Goal: Contribute content: Add original content to the website for others to see

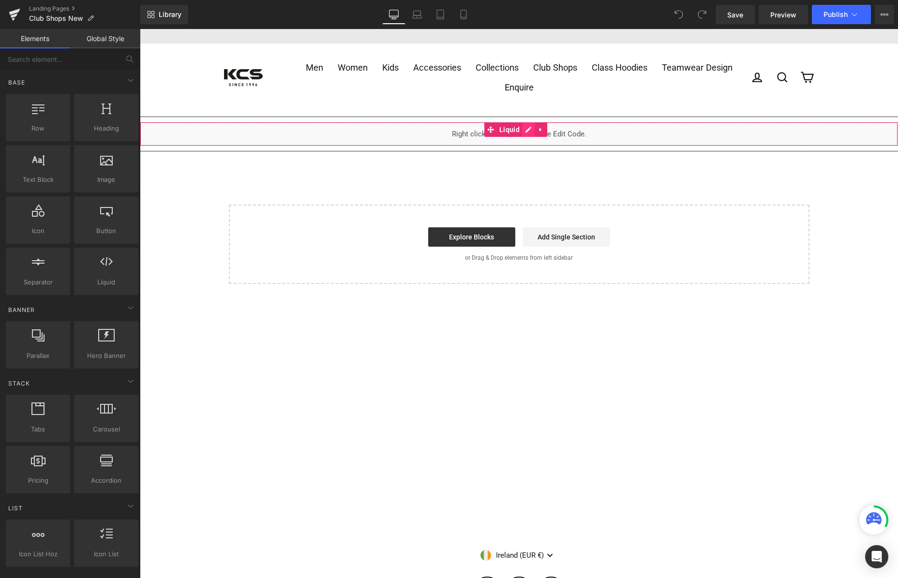
click at [527, 128] on div "Liquid" at bounding box center [519, 134] width 758 height 24
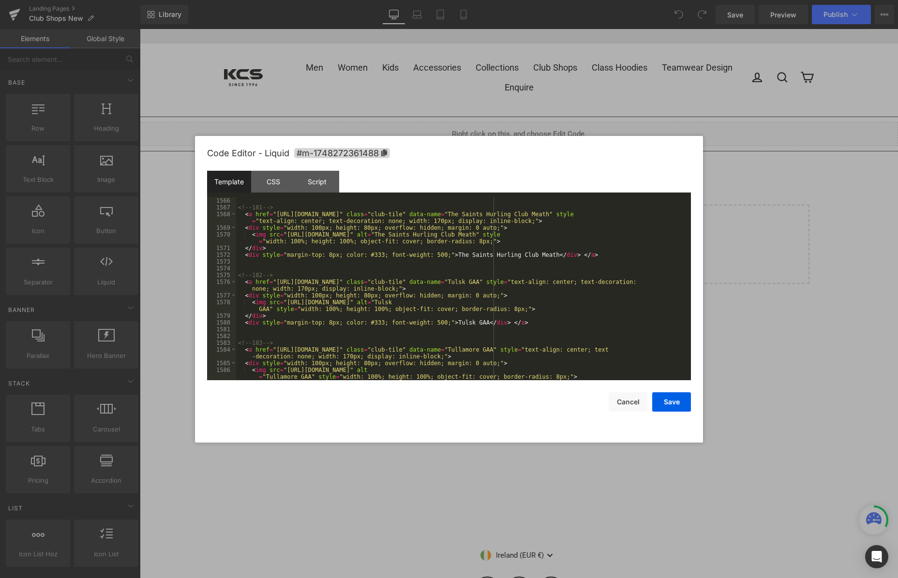
scroll to position [13177, 0]
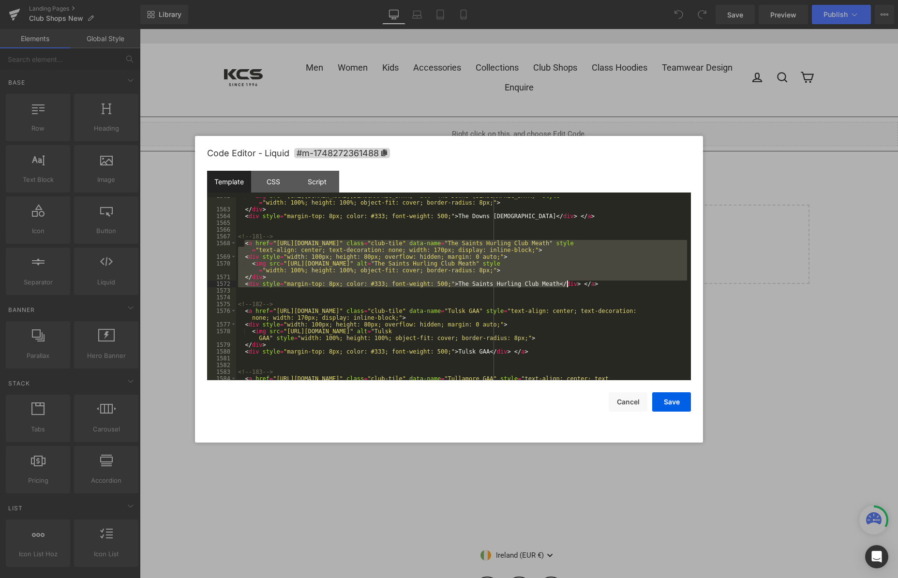
drag, startPoint x: 243, startPoint y: 242, endPoint x: 574, endPoint y: 282, distance: 332.8
click at [574, 282] on div "< img src = "https://cdn.shopify.com/s/files/1/0311/4005/3132/files/the_downs_l…" at bounding box center [461, 298] width 451 height 210
click at [581, 284] on div "< img src = "https://cdn.shopify.com/s/files/1/0311/4005/3132/files/the_downs_l…" at bounding box center [461, 288] width 451 height 183
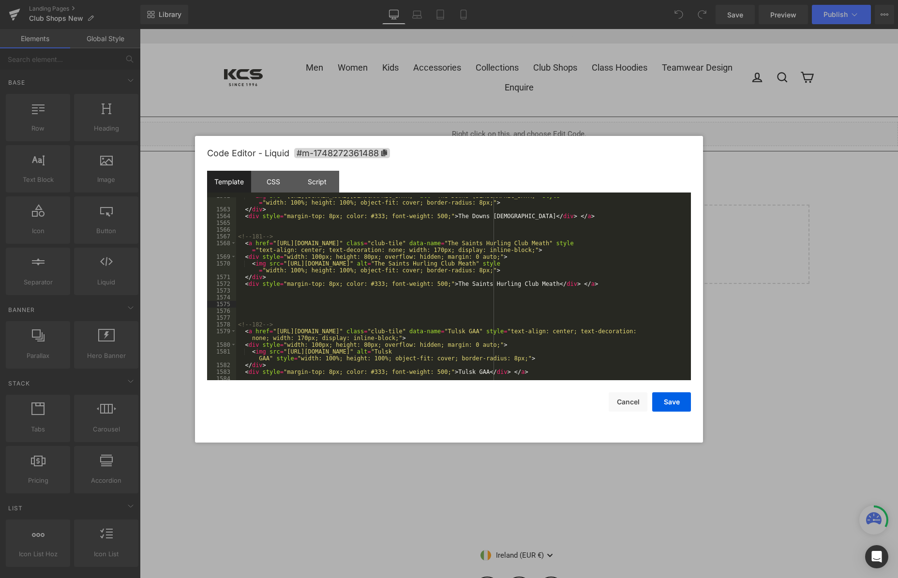
paste textarea
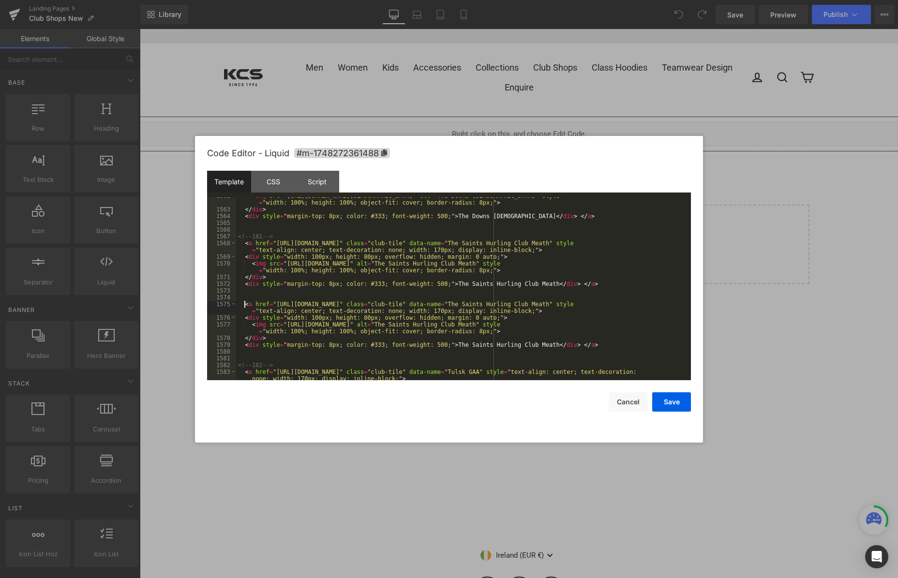
click at [243, 302] on div "< img src = "https://cdn.shopify.com/s/files/1/0311/4005/3132/files/the_downs_l…" at bounding box center [461, 298] width 451 height 210
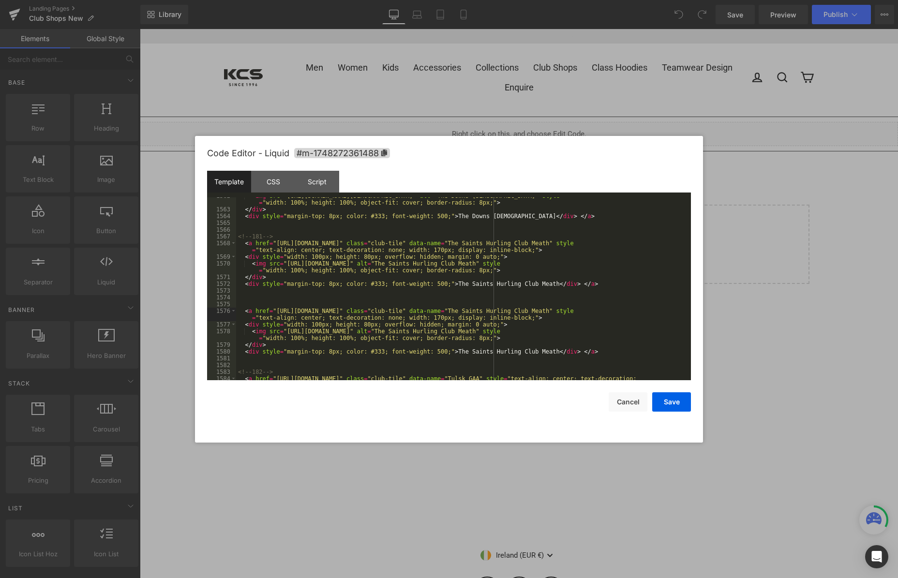
scroll to position [13206, 0]
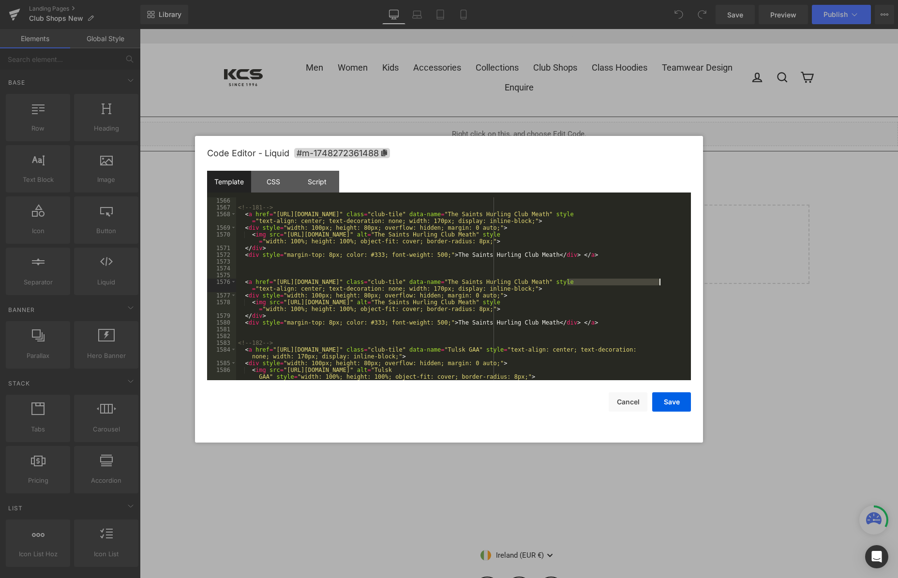
drag, startPoint x: 566, startPoint y: 282, endPoint x: 659, endPoint y: 282, distance: 92.9
click at [659, 282] on div "<!-- 181 --> < a href = "https://kcsports.ie/collections/the-saints-hurling-clu…" at bounding box center [461, 295] width 451 height 196
drag, startPoint x: 564, startPoint y: 302, endPoint x: 655, endPoint y: 302, distance: 91.9
click at [655, 302] on div "<!-- 181 --> < a href = "https://kcsports.ie/collections/the-saints-hurling-clu…" at bounding box center [461, 295] width 451 height 196
drag, startPoint x: 439, startPoint y: 323, endPoint x: 531, endPoint y: 323, distance: 91.4
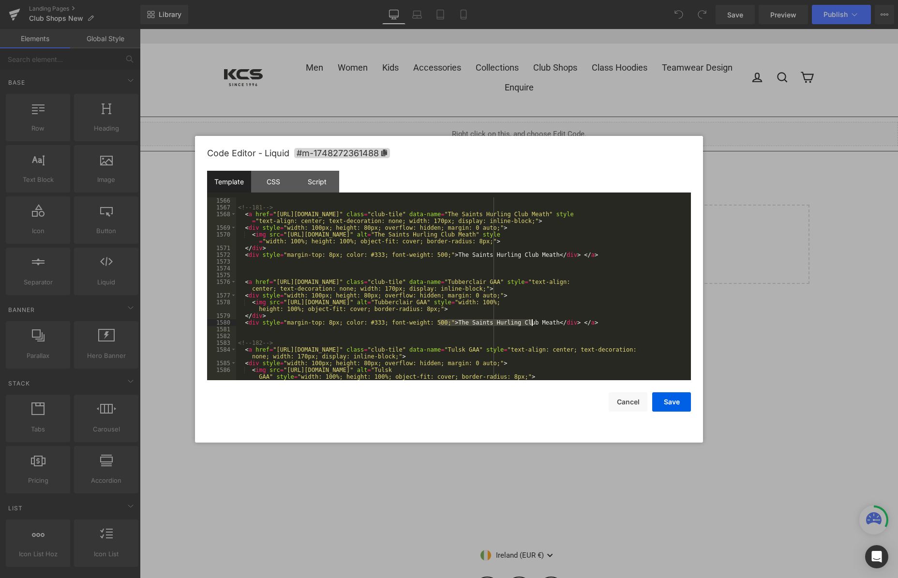
click at [531, 323] on div "<!-- 181 --> < a href = "https://kcsports.ie/collections/the-saints-hurling-clu…" at bounding box center [461, 295] width 451 height 196
click at [287, 302] on div "<!-- 181 --> < a href = "https://kcsports.ie/collections/the-saints-hurling-clu…" at bounding box center [461, 295] width 451 height 196
click at [301, 302] on div "<!-- 181 --> < a href = "https://kcsports.ie/collections/the-saints-hurling-clu…" at bounding box center [461, 295] width 451 height 196
drag, startPoint x: 273, startPoint y: 281, endPoint x: 467, endPoint y: 280, distance: 194.5
click at [467, 280] on div "<!-- 181 --> < a href = "https://kcsports.ie/collections/the-saints-hurling-clu…" at bounding box center [461, 295] width 451 height 196
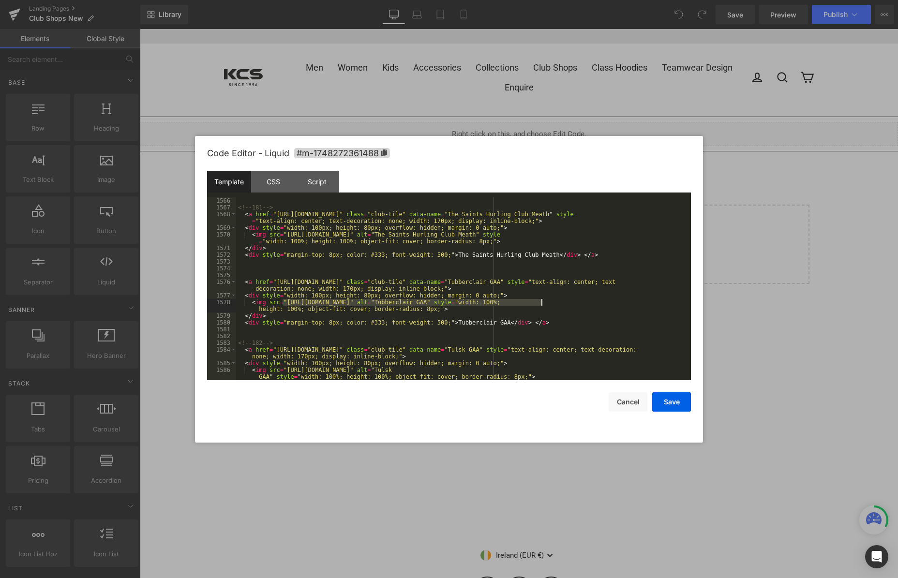
drag, startPoint x: 282, startPoint y: 302, endPoint x: 540, endPoint y: 302, distance: 257.3
click at [540, 302] on div "<!-- 181 --> < a href = "https://kcsports.ie/collections/the-saints-hurling-clu…" at bounding box center [461, 295] width 451 height 196
click at [678, 403] on button "Save" at bounding box center [671, 401] width 39 height 19
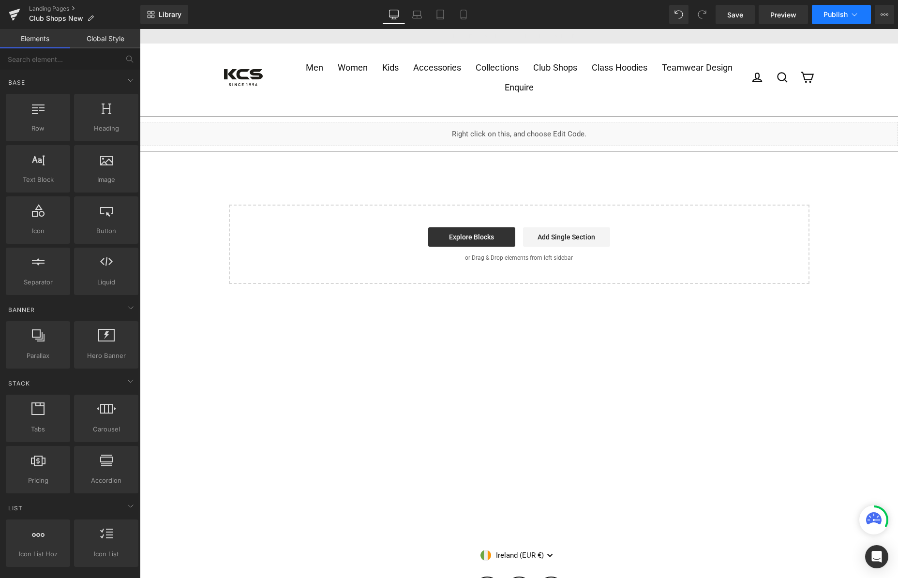
click at [844, 8] on button "Publish" at bounding box center [841, 14] width 59 height 19
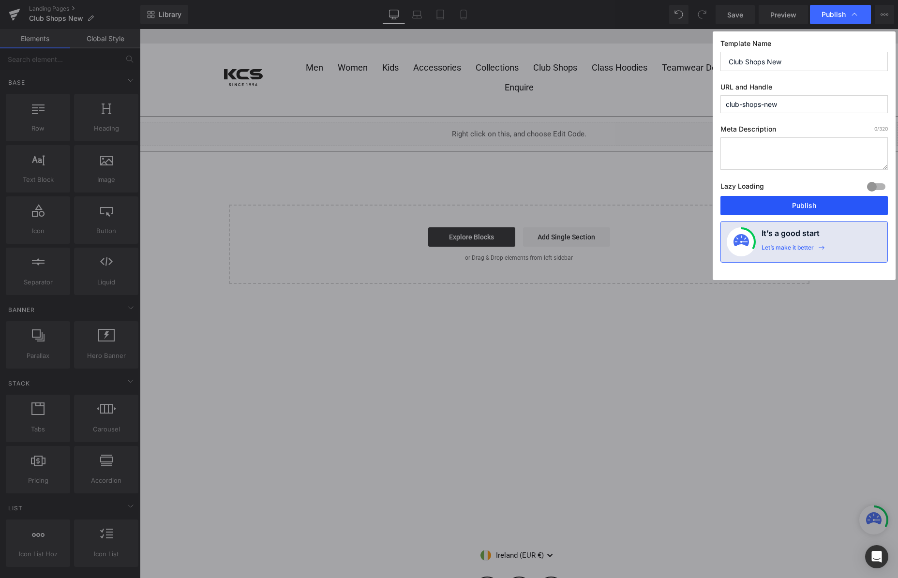
click at [832, 212] on button "Publish" at bounding box center [803, 205] width 167 height 19
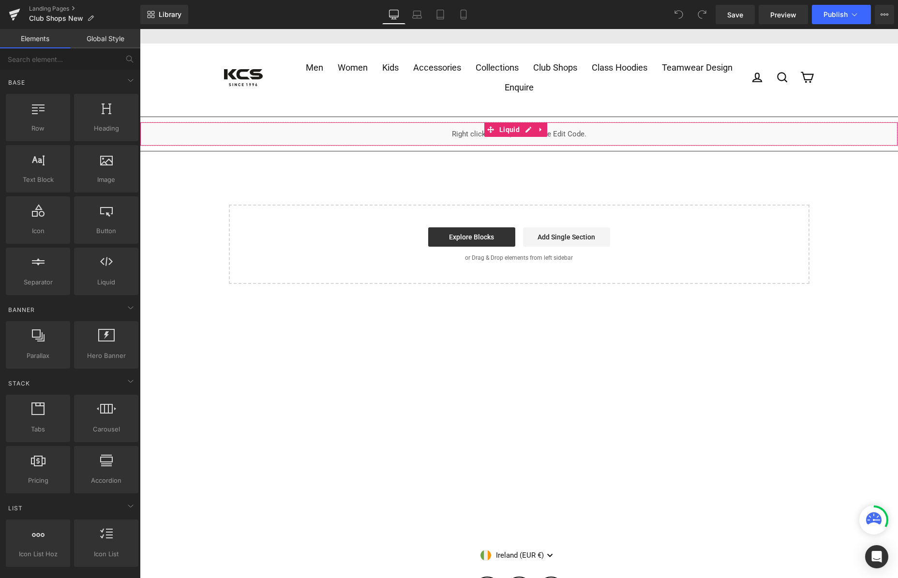
click at [528, 127] on div "Liquid" at bounding box center [519, 134] width 758 height 24
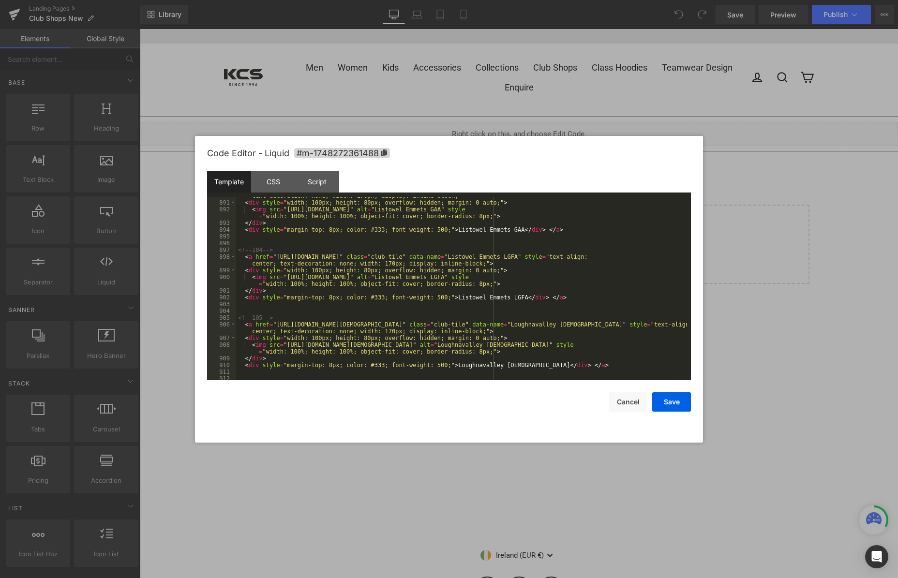
scroll to position [7517, 0]
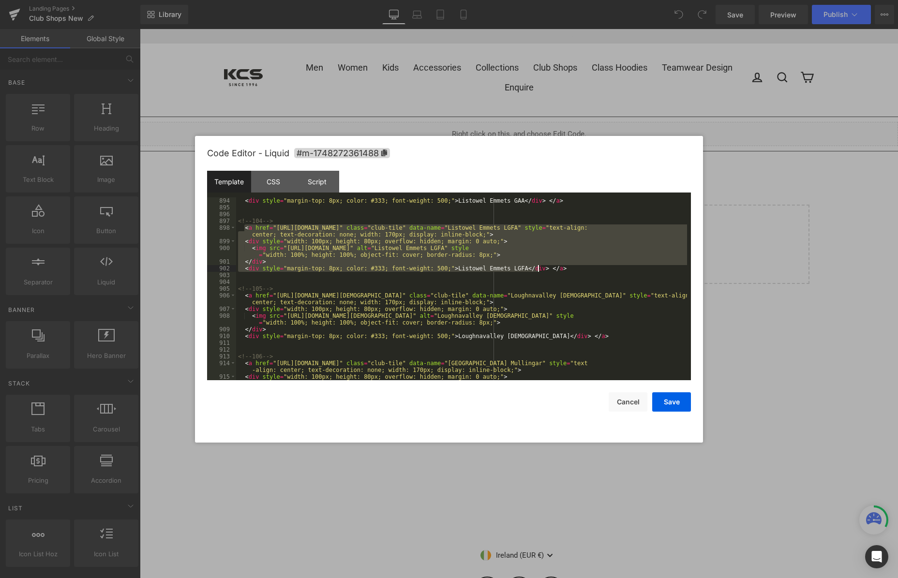
drag, startPoint x: 243, startPoint y: 226, endPoint x: 538, endPoint y: 269, distance: 298.6
click at [538, 269] on div "< div style = "margin-top: 8px; color: #333; font-weight: 500;" > Listowel Emme…" at bounding box center [461, 298] width 451 height 203
click at [552, 268] on div "< div style = "margin-top: 8px; color: #333; font-weight: 500;" > Listowel Emme…" at bounding box center [461, 288] width 451 height 183
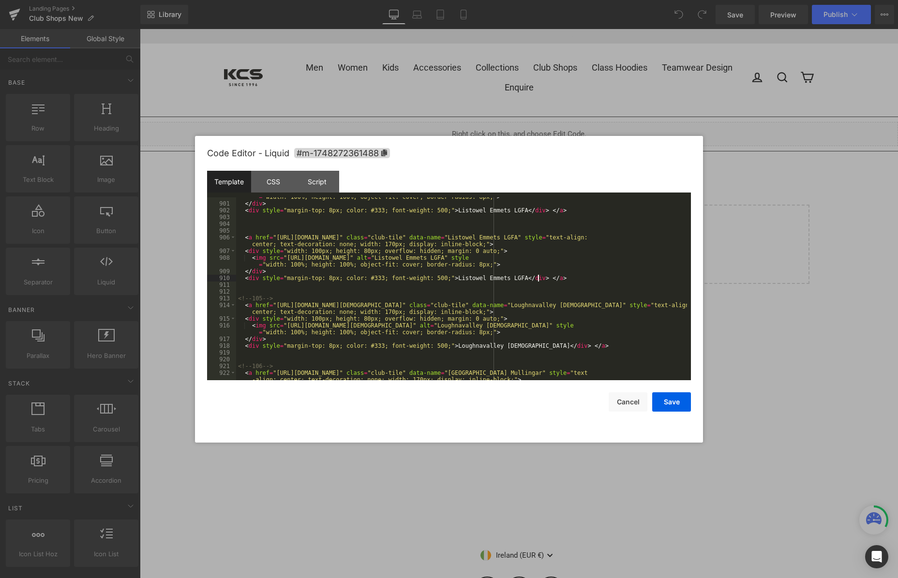
scroll to position [7575, 0]
drag, startPoint x: 537, startPoint y: 238, endPoint x: 600, endPoint y: 238, distance: 62.9
click at [600, 238] on div "< img src = "[URL][DOMAIN_NAME]" alt = "Listowel Emmets LGFA" style = "width: 1…" at bounding box center [461, 292] width 451 height 210
drag, startPoint x: 585, startPoint y: 258, endPoint x: 648, endPoint y: 257, distance: 63.4
click at [648, 257] on div "< img src = "[URL][DOMAIN_NAME]" alt = "Listowel Emmets LGFA" style = "width: 1…" at bounding box center [461, 292] width 451 height 210
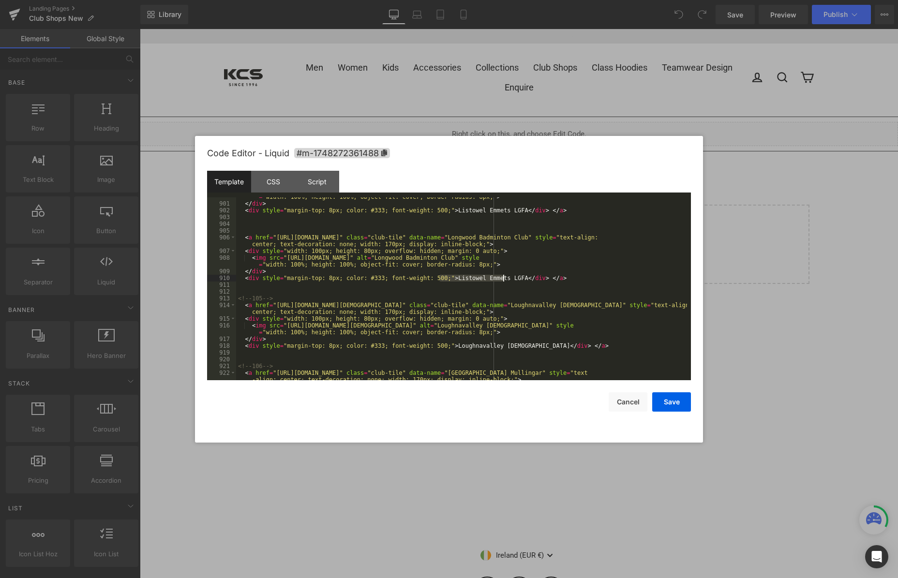
drag, startPoint x: 439, startPoint y: 279, endPoint x: 502, endPoint y: 278, distance: 63.4
click at [502, 278] on div "< img src = "[URL][DOMAIN_NAME]" alt = "Listowel Emmets LGFA" style = "width: 1…" at bounding box center [461, 292] width 451 height 210
drag, startPoint x: 273, startPoint y: 237, endPoint x: 438, endPoint y: 239, distance: 165.0
click at [438, 239] on div "< img src = "[URL][DOMAIN_NAME]" alt = "Listowel Emmets LGFA" style = "width: 1…" at bounding box center [461, 292] width 451 height 210
drag, startPoint x: 282, startPoint y: 257, endPoint x: 562, endPoint y: 257, distance: 279.6
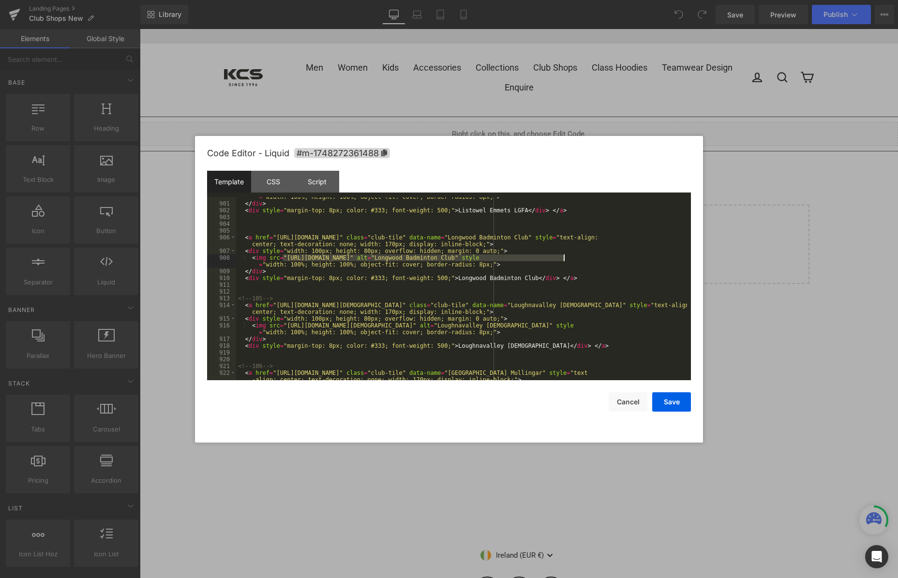
click at [562, 257] on div "< img src = "[URL][DOMAIN_NAME]" alt = "Listowel Emmets LGFA" style = "width: 1…" at bounding box center [461, 292] width 451 height 210
click at [671, 399] on button "Save" at bounding box center [671, 401] width 39 height 19
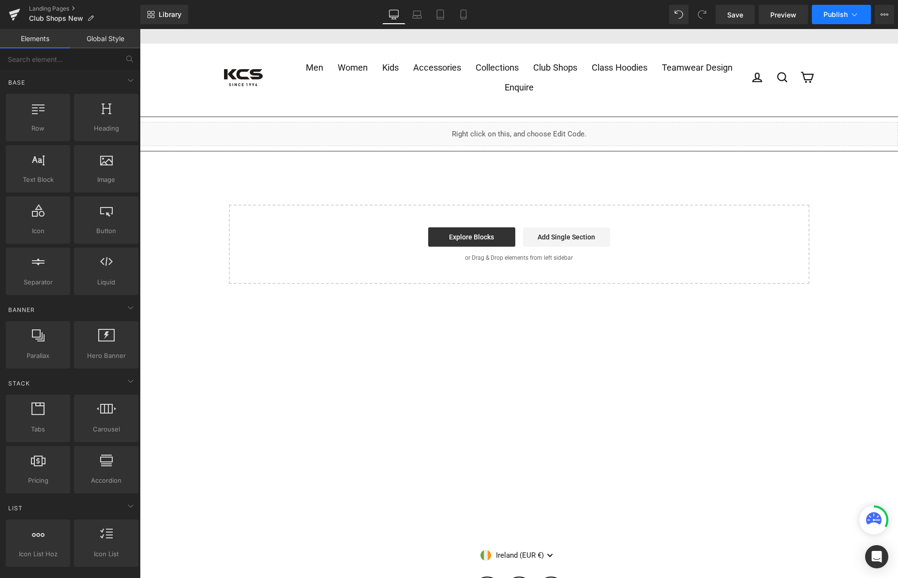
click at [840, 5] on button "Publish" at bounding box center [841, 14] width 59 height 19
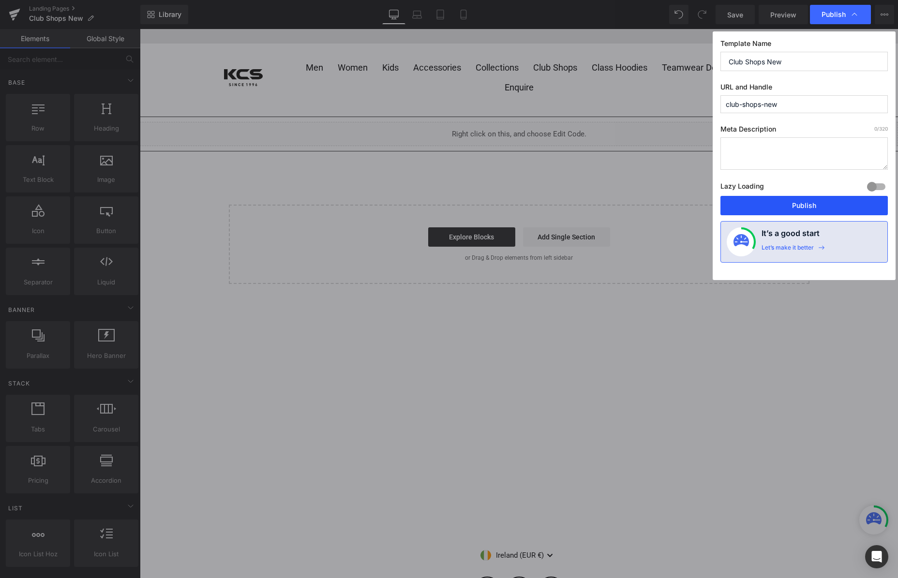
click at [797, 206] on button "Publish" at bounding box center [803, 205] width 167 height 19
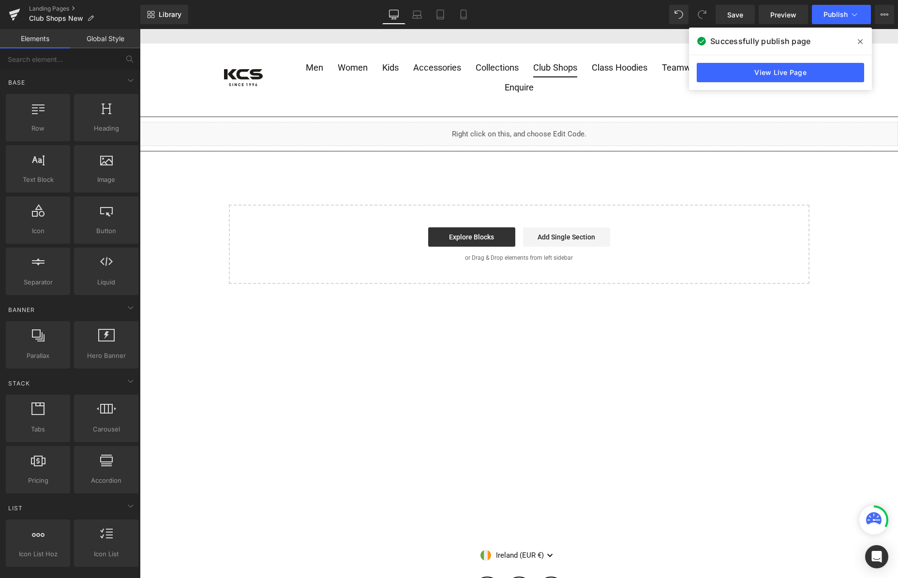
click at [555, 69] on link "Club Shops" at bounding box center [555, 68] width 59 height 20
